Goal: Task Accomplishment & Management: Manage account settings

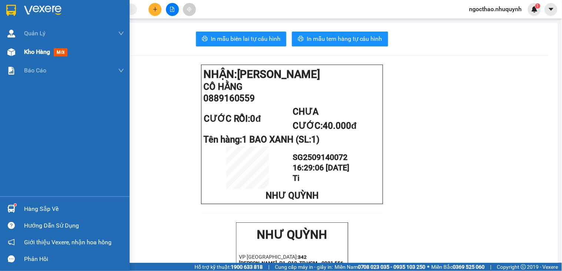
click at [35, 51] on span "Kho hàng" at bounding box center [37, 51] width 26 height 7
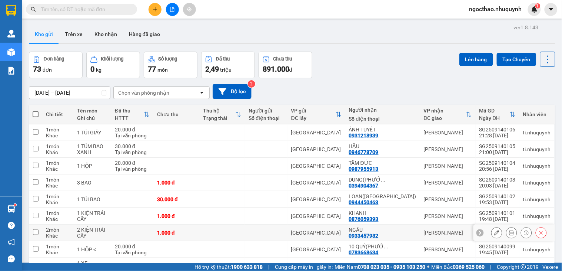
scroll to position [60, 0]
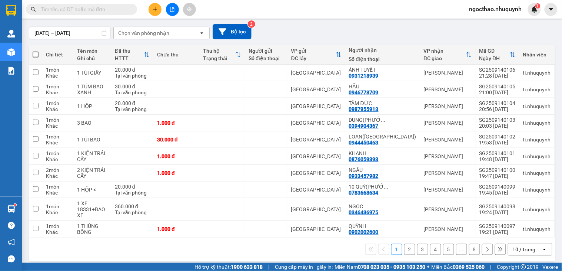
click at [514, 246] on div "10 / trang" at bounding box center [524, 248] width 23 height 7
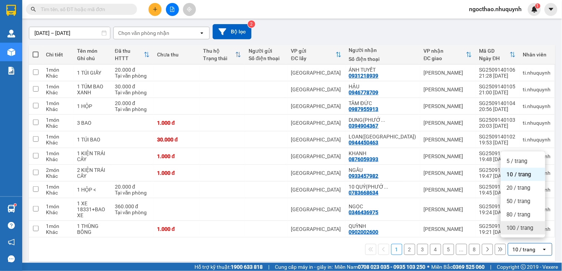
click at [517, 228] on span "100 / trang" at bounding box center [520, 227] width 27 height 7
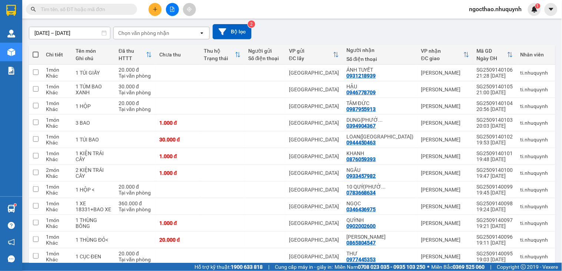
click at [35, 54] on span at bounding box center [36, 55] width 6 height 6
click at [36, 51] on input "checkbox" at bounding box center [36, 51] width 0 height 0
checkbox input "true"
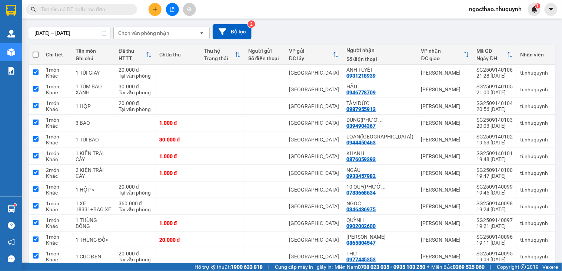
checkbox input "true"
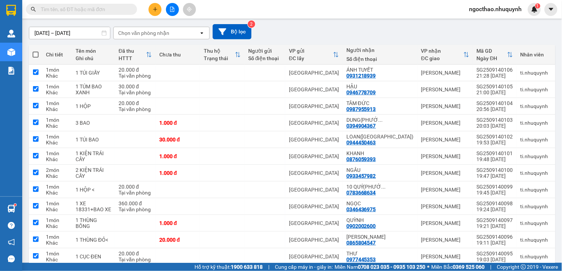
checkbox input "true"
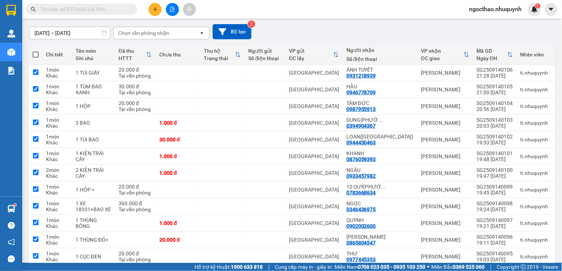
checkbox input "true"
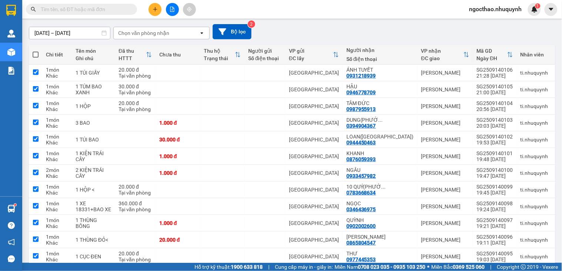
checkbox input "true"
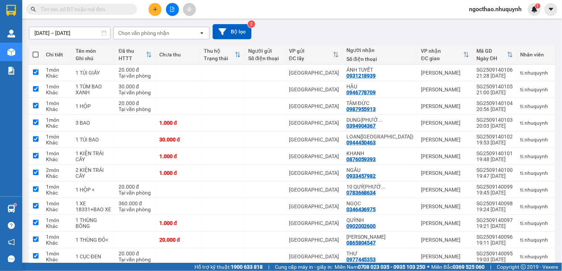
checkbox input "true"
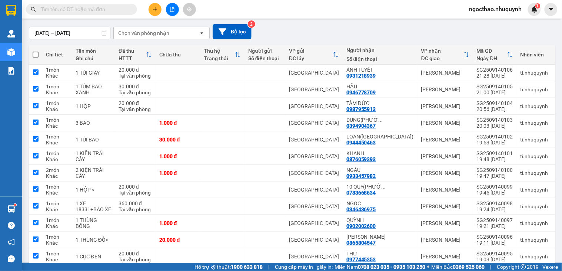
checkbox input "true"
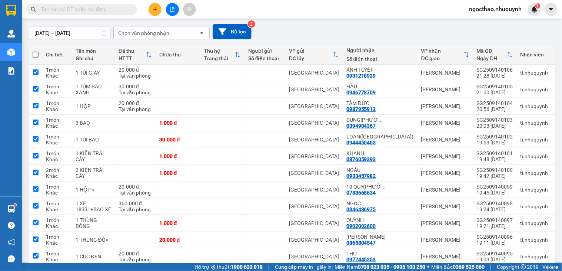
checkbox input "true"
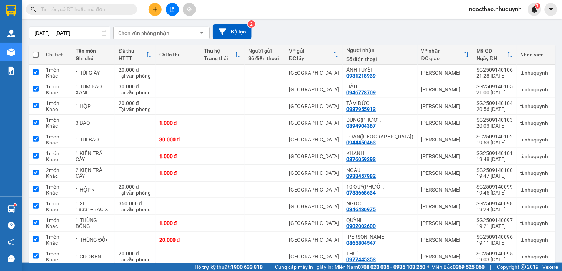
checkbox input "true"
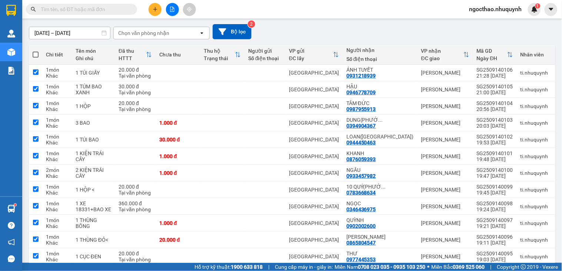
checkbox input "true"
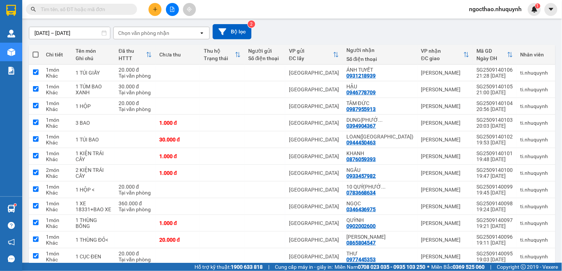
checkbox input "true"
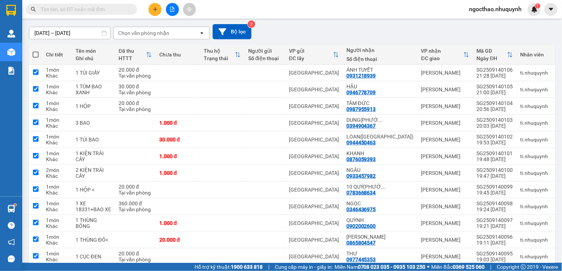
checkbox input "true"
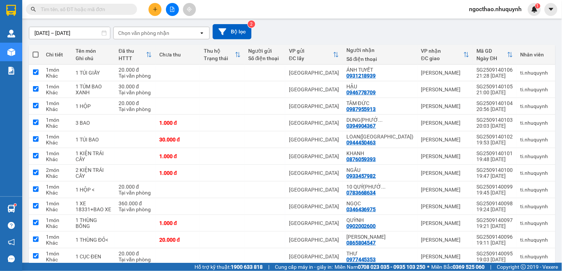
checkbox input "true"
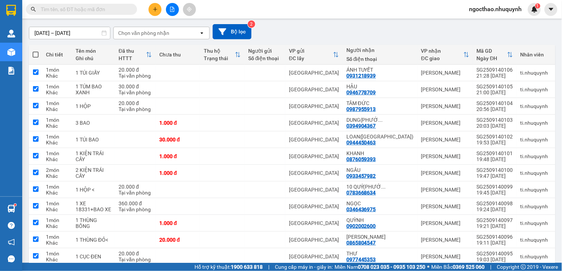
checkbox input "true"
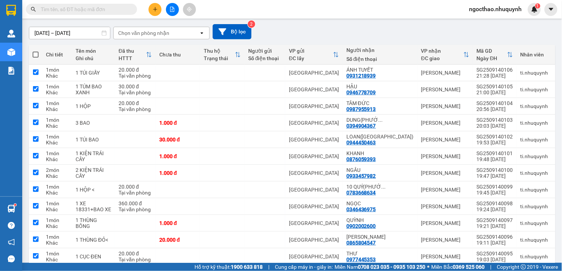
checkbox input "true"
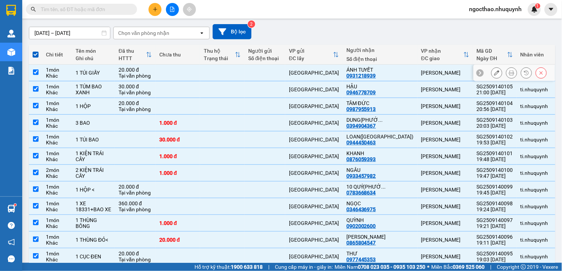
scroll to position [0, 0]
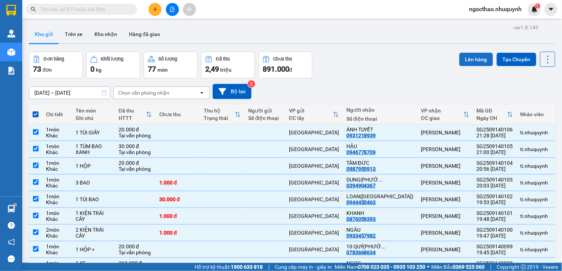
click at [469, 58] on button "Lên hàng" at bounding box center [477, 59] width 34 height 13
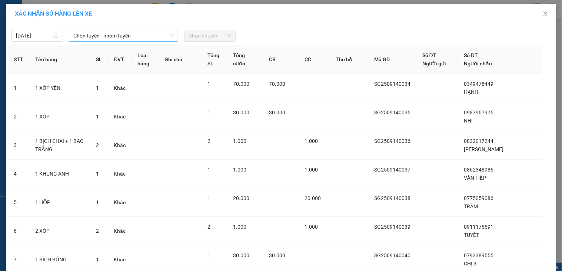
click at [96, 37] on span "Chọn tuyến - nhóm tuyến" at bounding box center [123, 35] width 100 height 11
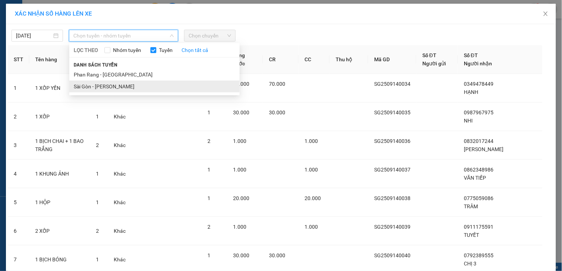
click at [132, 87] on li "Sài Gòn - [PERSON_NAME]" at bounding box center [154, 86] width 171 height 12
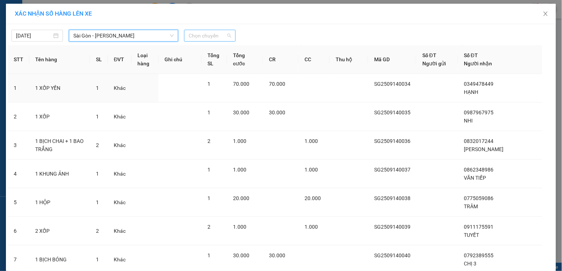
click at [213, 36] on span "Chọn chuyến" at bounding box center [210, 35] width 43 height 11
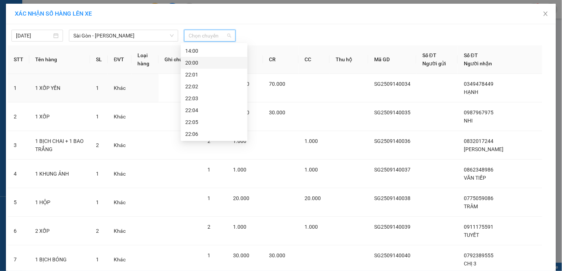
scroll to position [36, 0]
drag, startPoint x: 217, startPoint y: 74, endPoint x: 556, endPoint y: 40, distance: 340.9
click at [218, 74] on div "22:01" at bounding box center [214, 74] width 58 height 8
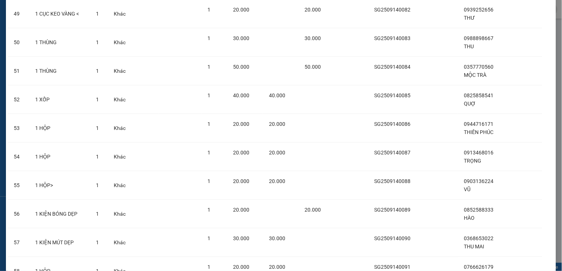
scroll to position [1987, 0]
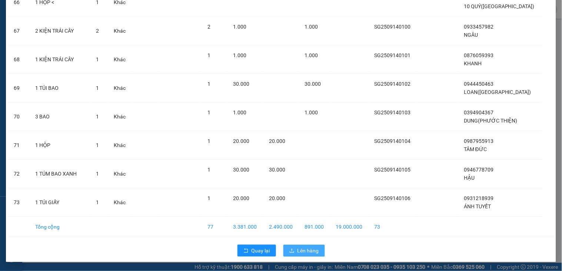
click at [305, 249] on span "Lên hàng" at bounding box center [308, 250] width 21 height 8
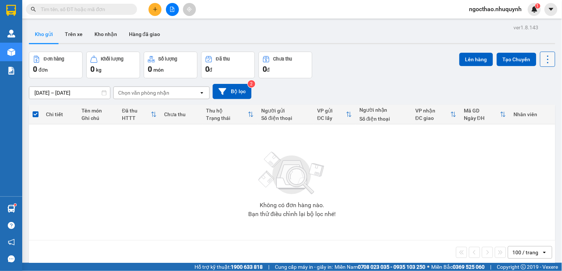
click at [543, 57] on icon at bounding box center [548, 59] width 10 height 10
drag, startPoint x: 531, startPoint y: 104, endPoint x: 524, endPoint y: 103, distance: 7.1
click at [530, 103] on span "Làm mới" at bounding box center [530, 105] width 20 height 7
